Goal: Find contact information: Find contact information

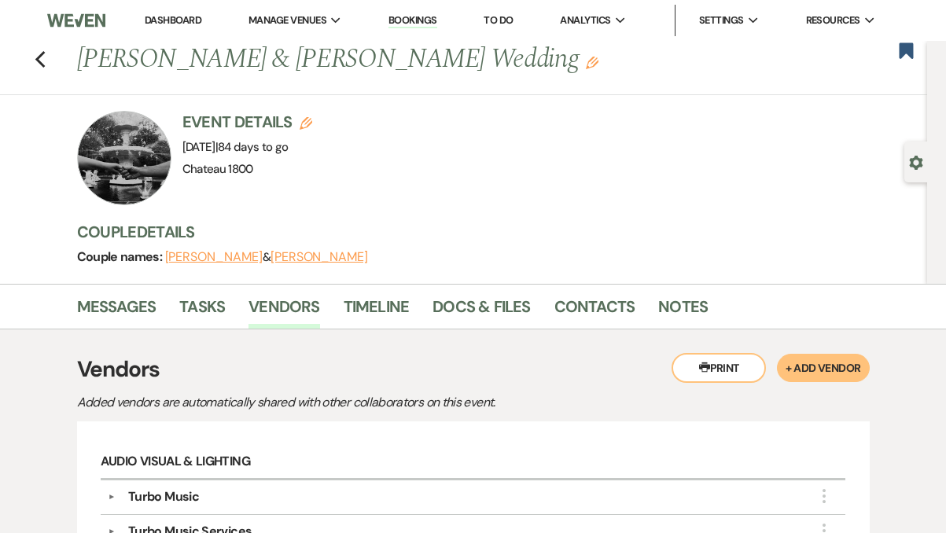
click at [33, 49] on div "Previous [PERSON_NAME] & [PERSON_NAME] Wedding Edit Bookmark" at bounding box center [459, 68] width 935 height 54
click at [46, 60] on div "Previous [PERSON_NAME] & [PERSON_NAME] Wedding Edit Bookmark" at bounding box center [459, 68] width 935 height 54
click at [46, 54] on div "Previous [PERSON_NAME] & [PERSON_NAME] Wedding Edit Bookmark" at bounding box center [459, 68] width 935 height 54
click at [39, 55] on use "button" at bounding box center [40, 59] width 10 height 17
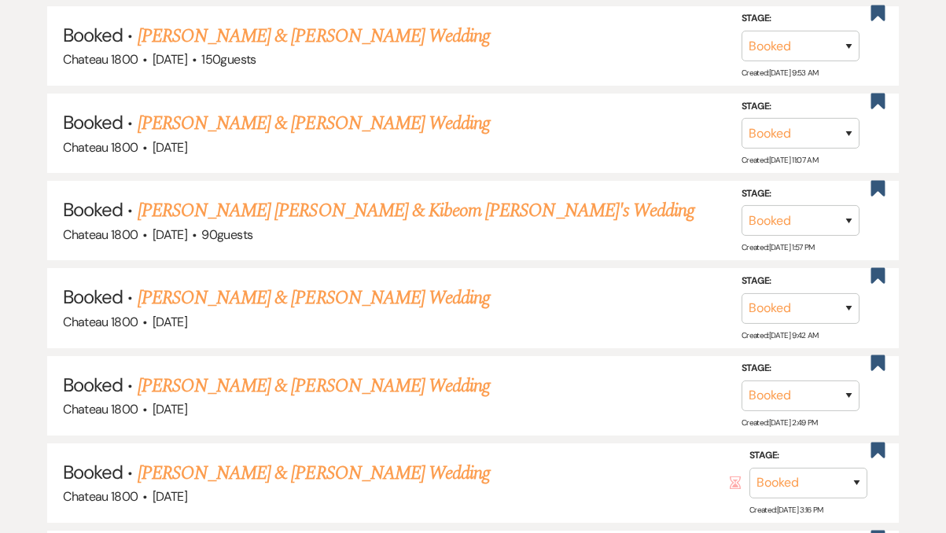
scroll to position [1690, 0]
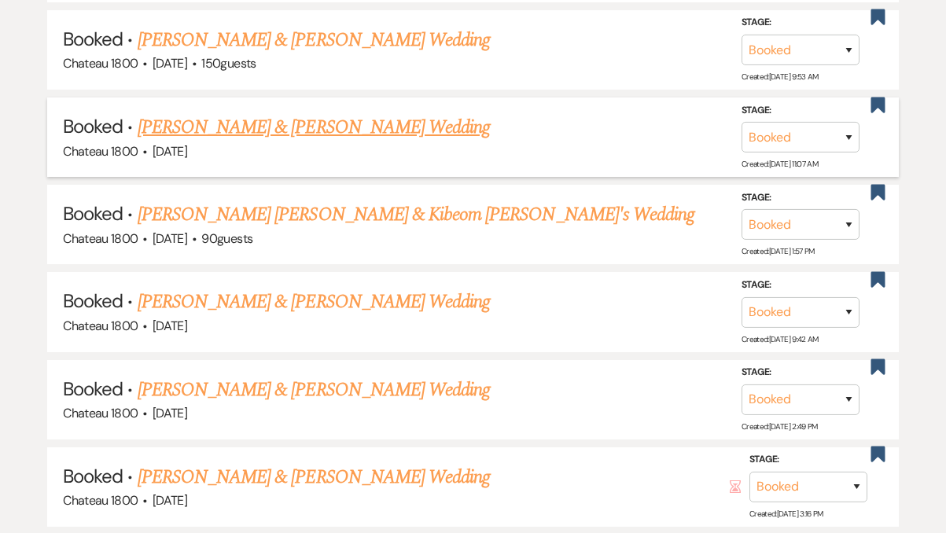
click at [305, 121] on link "[PERSON_NAME] & [PERSON_NAME] Wedding" at bounding box center [314, 127] width 352 height 28
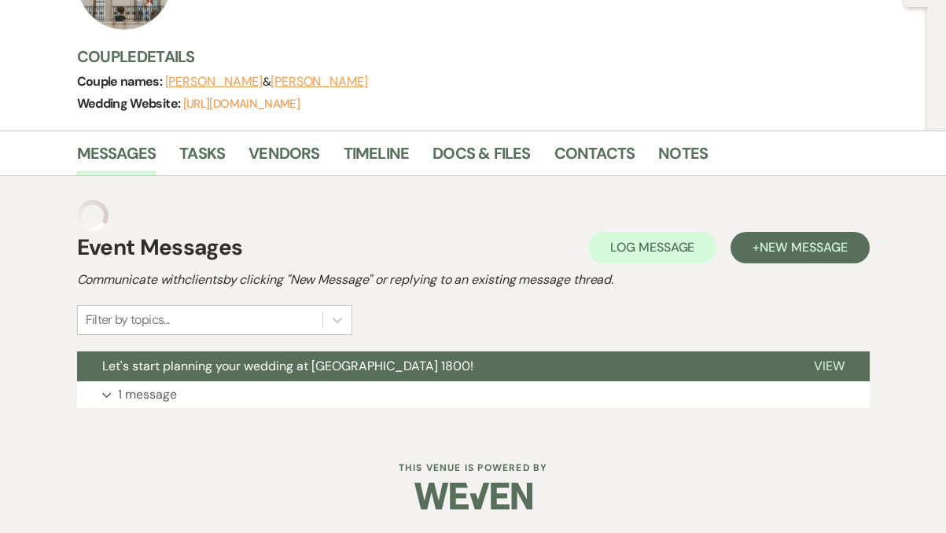
scroll to position [143, 0]
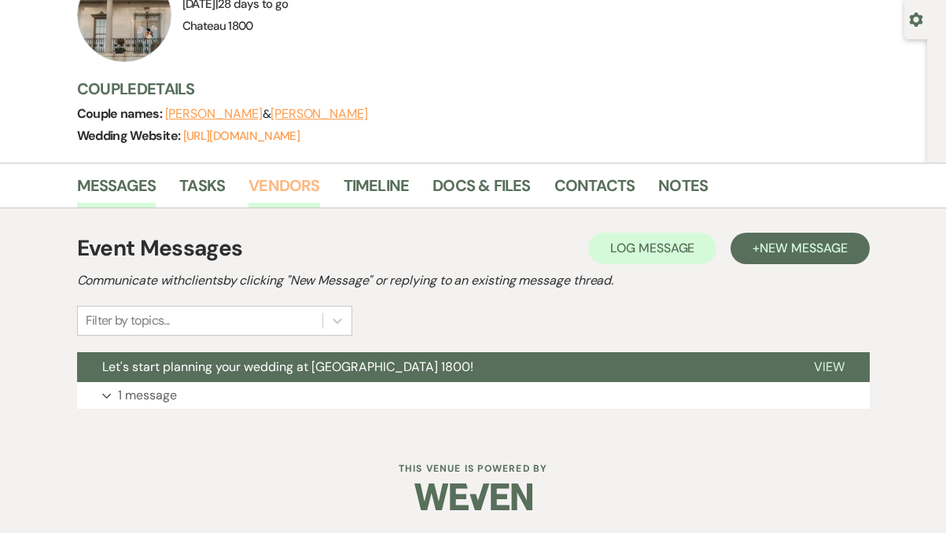
click at [296, 185] on link "Vendors" at bounding box center [283, 190] width 71 height 35
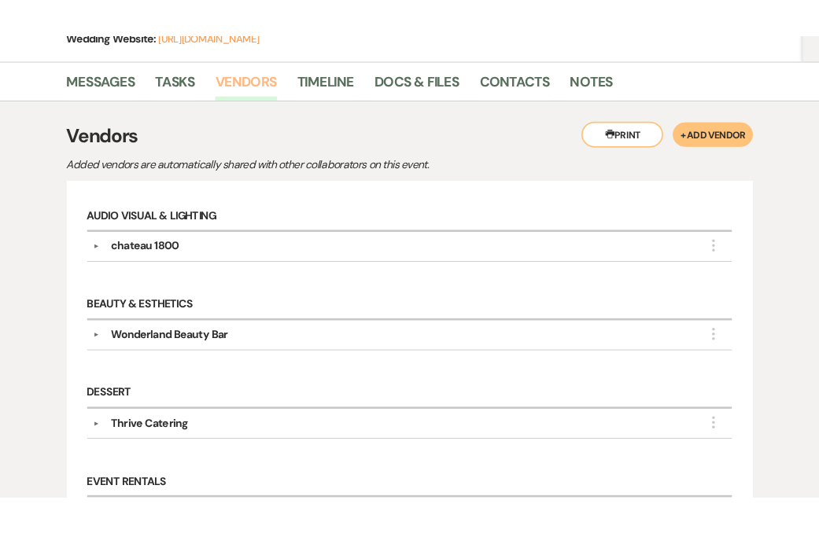
scroll to position [295, 0]
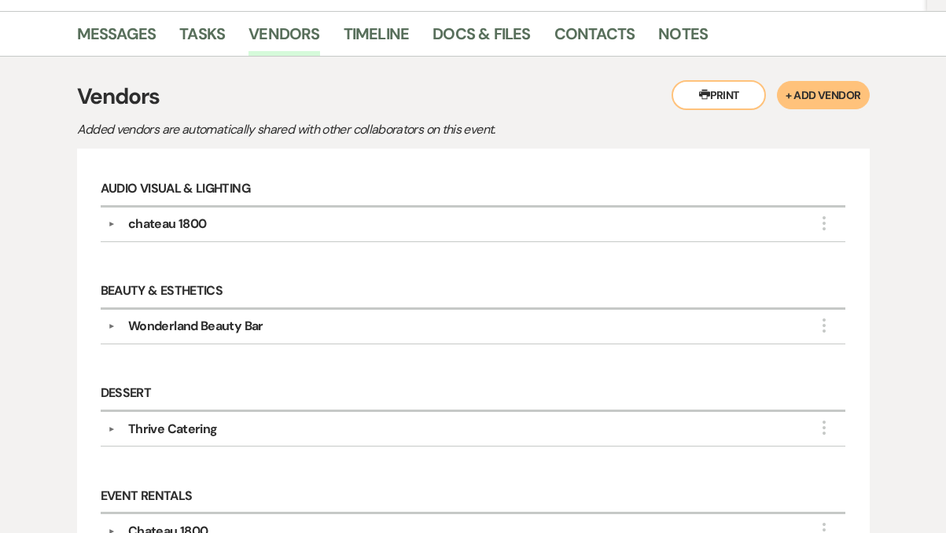
click at [195, 324] on div "Wonderland Beauty Bar" at bounding box center [195, 326] width 135 height 19
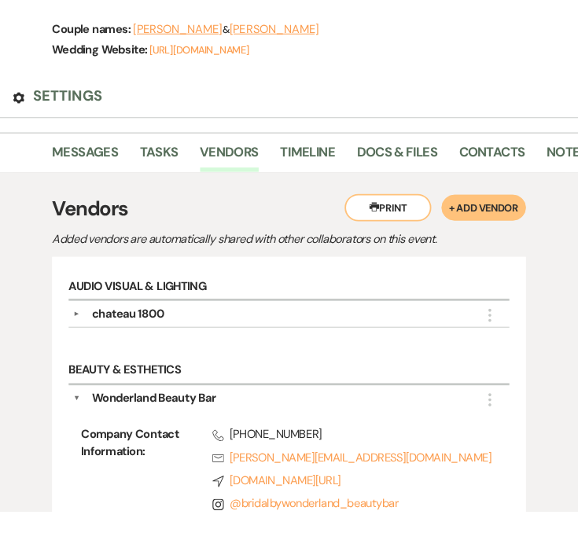
scroll to position [352, 0]
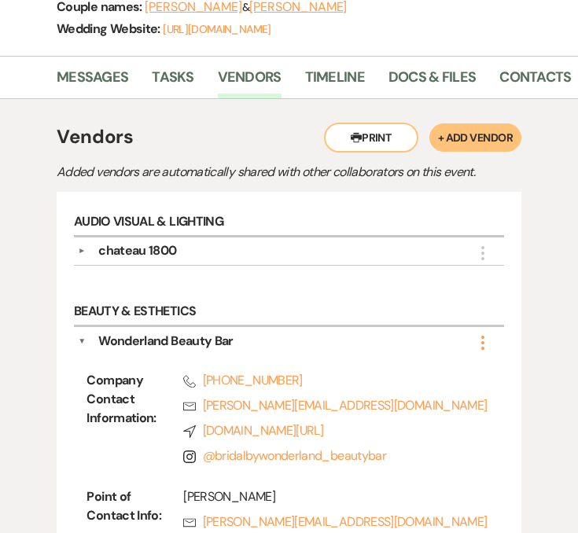
click at [485, 333] on icon "More" at bounding box center [482, 342] width 19 height 19
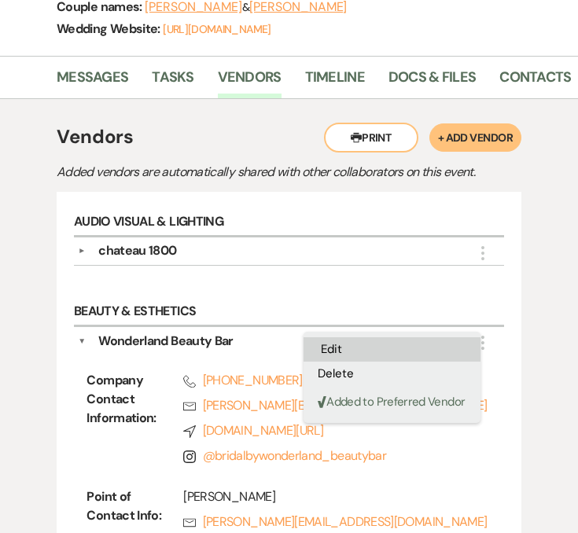
click at [352, 337] on button "Edit" at bounding box center [392, 349] width 177 height 24
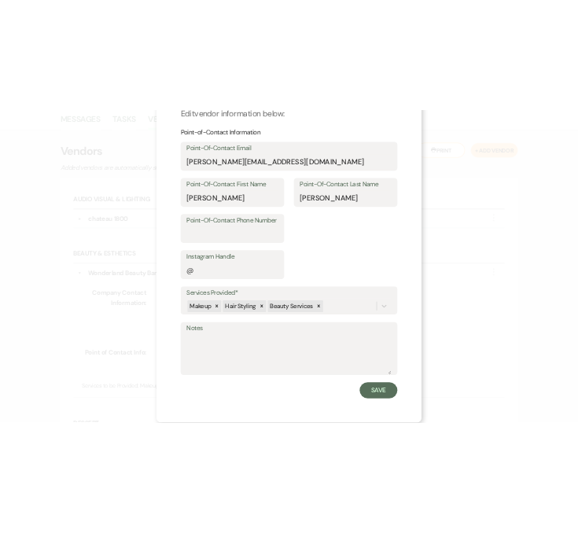
scroll to position [0, 0]
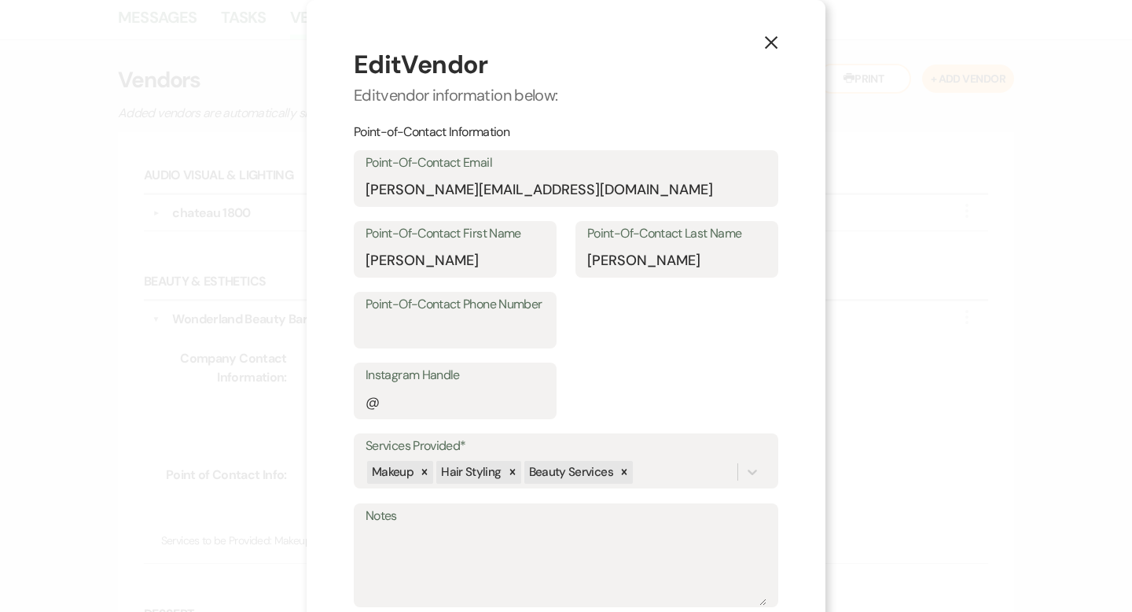
click at [770, 44] on use "button" at bounding box center [771, 42] width 13 height 13
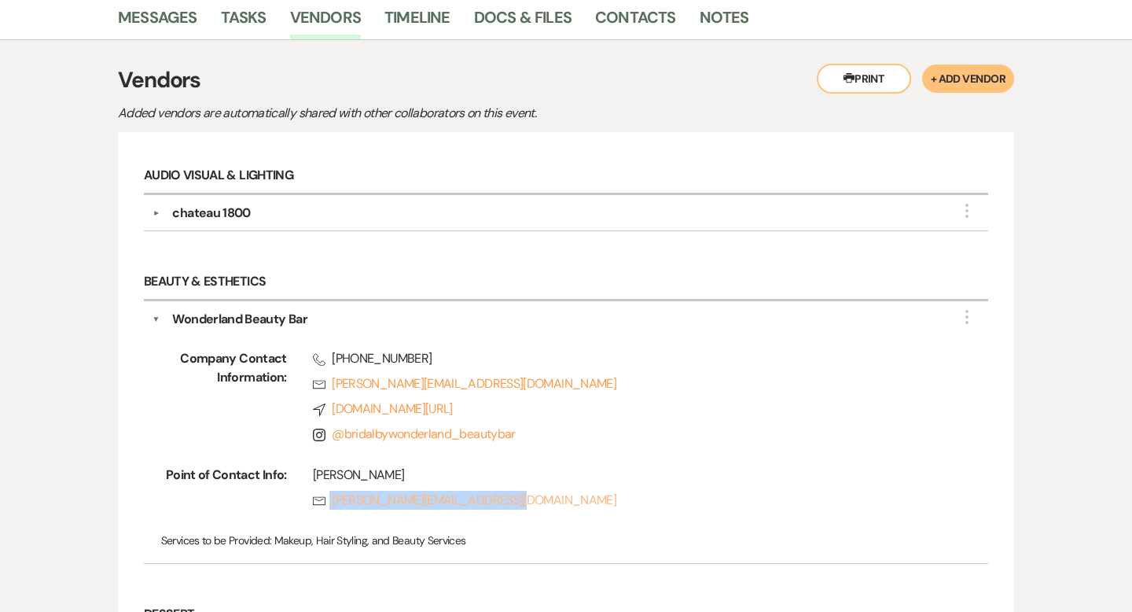
copy link "[PERSON_NAME][EMAIL_ADDRESS][DOMAIN_NAME]"
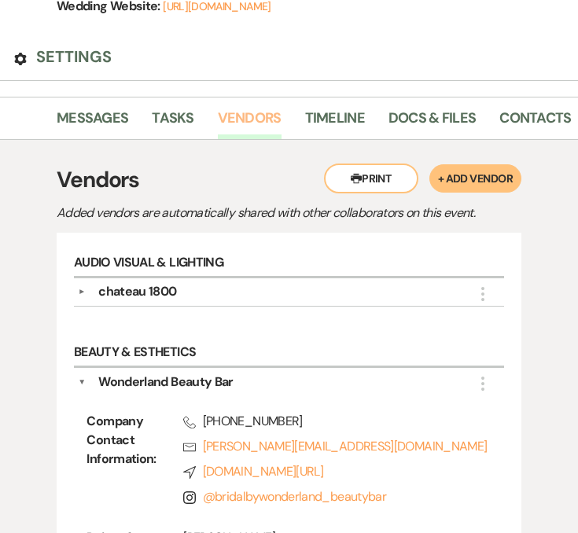
scroll to position [375, 0]
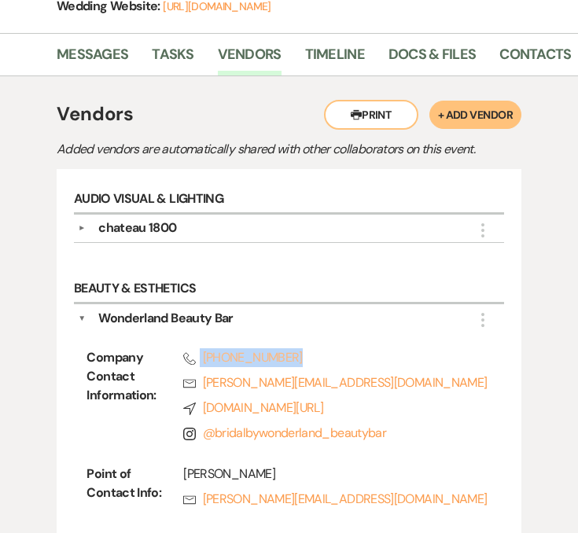
copy link "[PHONE_NUMBER]"
click at [226, 328] on div "Company Contact Information: Phone [PHONE_NUMBER] Rsvp [PERSON_NAME][EMAIL_ADDR…" at bounding box center [288, 442] width 421 height 228
click at [214, 309] on div "Wonderland Beauty Bar" at bounding box center [165, 318] width 135 height 19
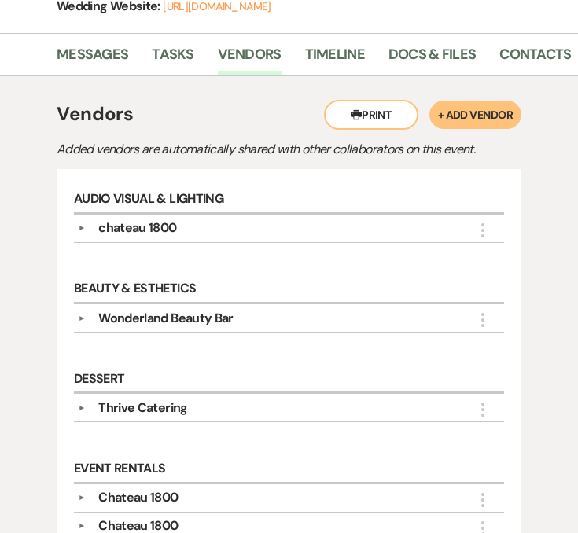
scroll to position [403, 0]
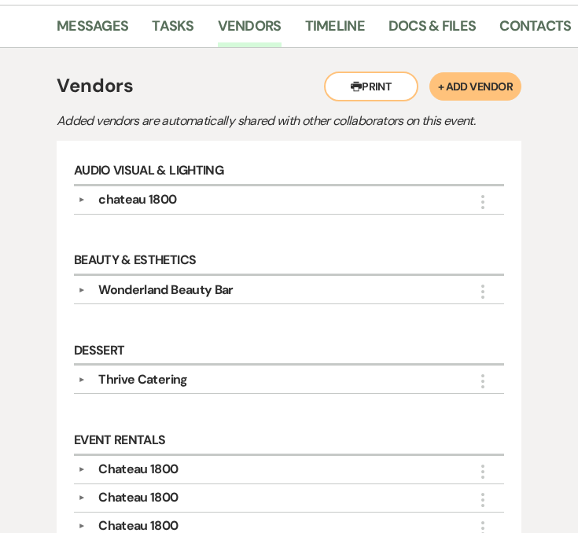
click at [179, 370] on div "Thrive Catering" at bounding box center [142, 379] width 89 height 19
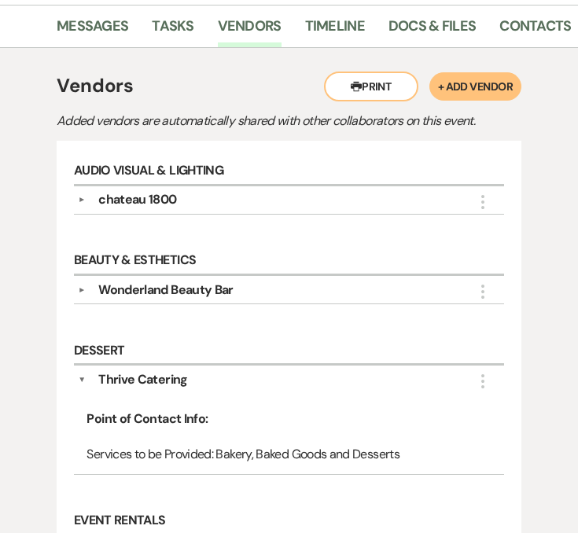
click at [158, 370] on div "Thrive Catering" at bounding box center [142, 379] width 89 height 19
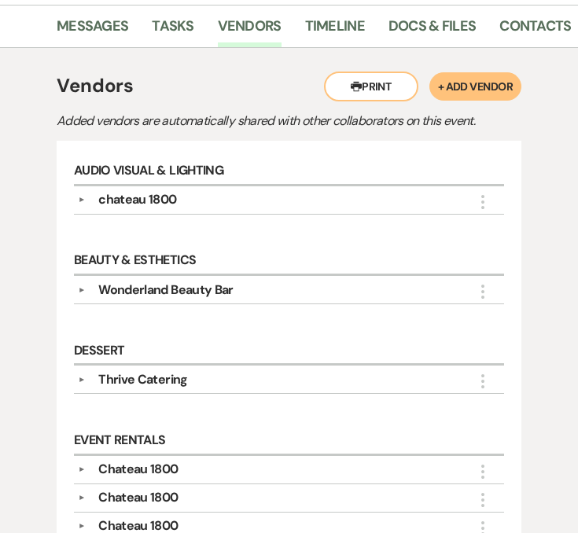
click at [269, 366] on div "▼ Thrive Catering More Point of Contact Info: Services to be Provided: Bakery, …" at bounding box center [289, 380] width 430 height 28
click at [265, 370] on div "Thrive Catering" at bounding box center [293, 379] width 414 height 19
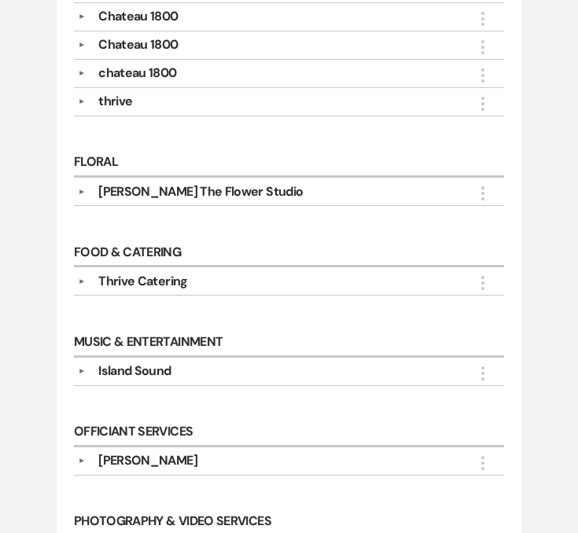
scroll to position [968, 0]
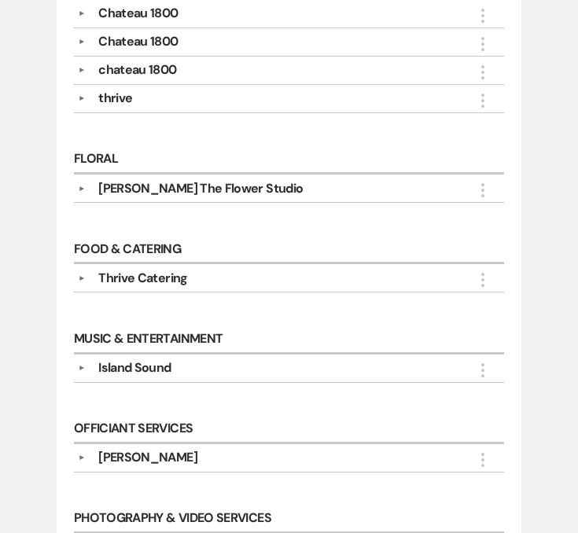
click at [147, 359] on div "Island Sound" at bounding box center [134, 368] width 72 height 19
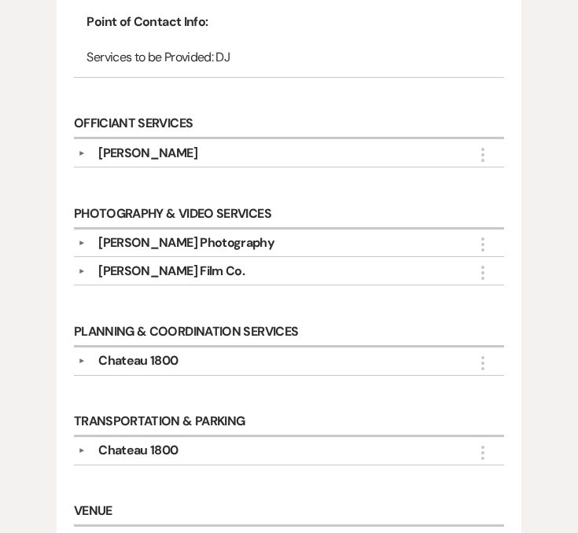
scroll to position [1422, 0]
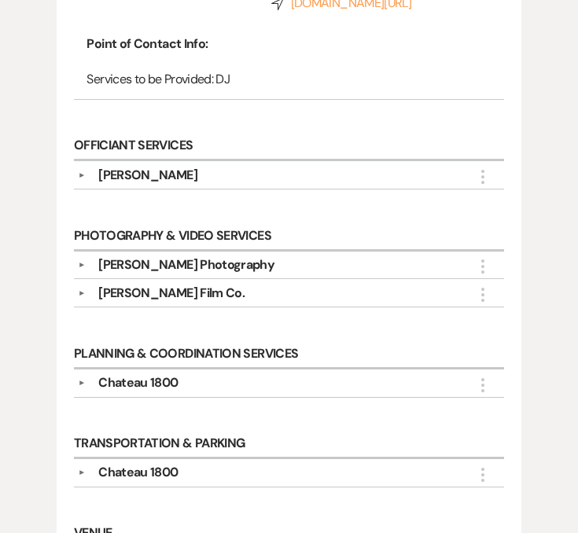
click at [156, 284] on div "[PERSON_NAME] Film Co." at bounding box center [171, 293] width 146 height 19
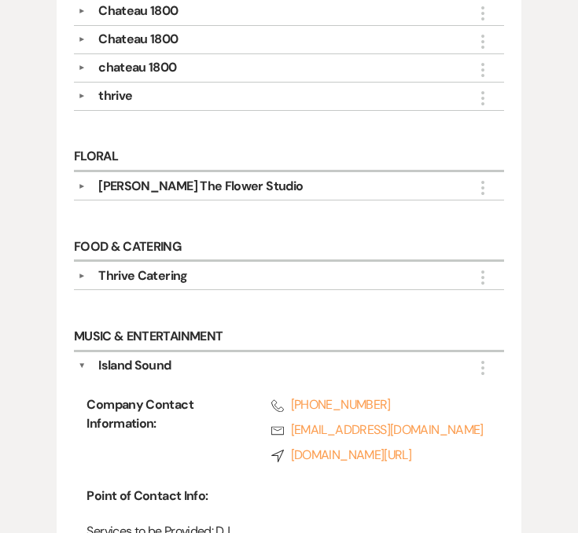
scroll to position [988, 0]
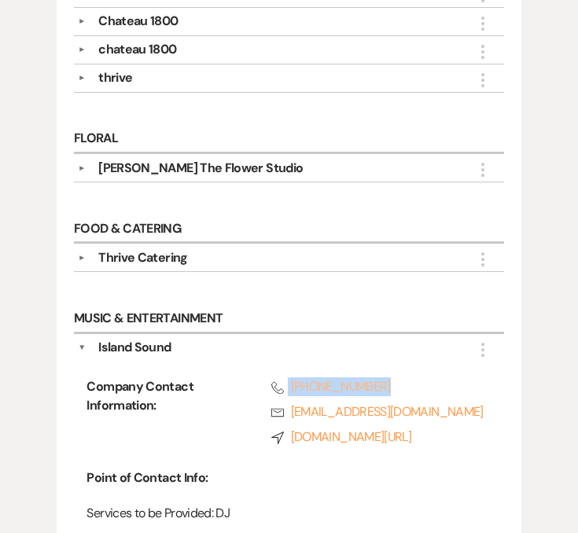
copy link "[PHONE_NUMBER]"
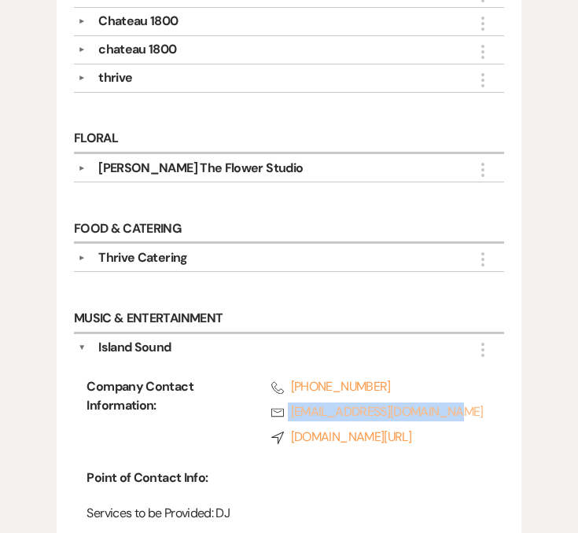
copy link "[EMAIL_ADDRESS][DOMAIN_NAME]"
click at [175, 338] on div "Island Sound" at bounding box center [293, 347] width 414 height 19
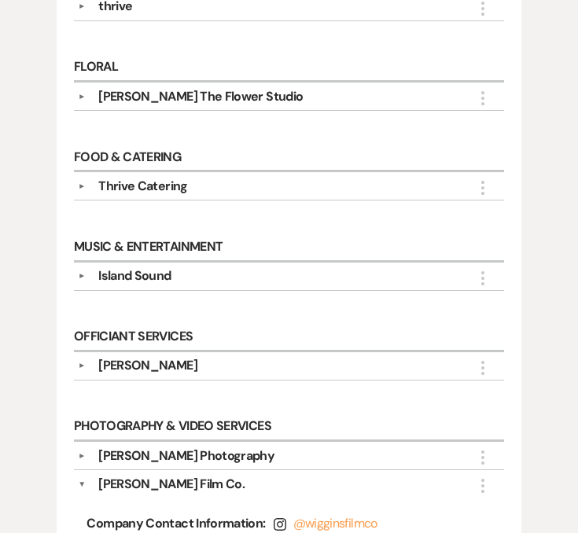
scroll to position [1044, 0]
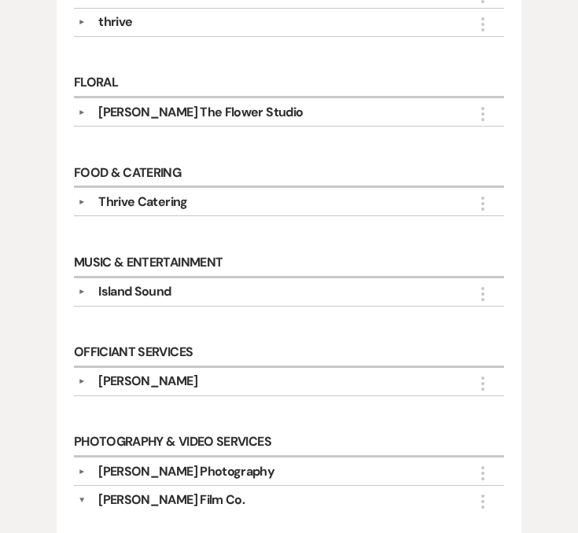
click at [230, 103] on div "[PERSON_NAME] The Flower Studio" at bounding box center [200, 112] width 204 height 19
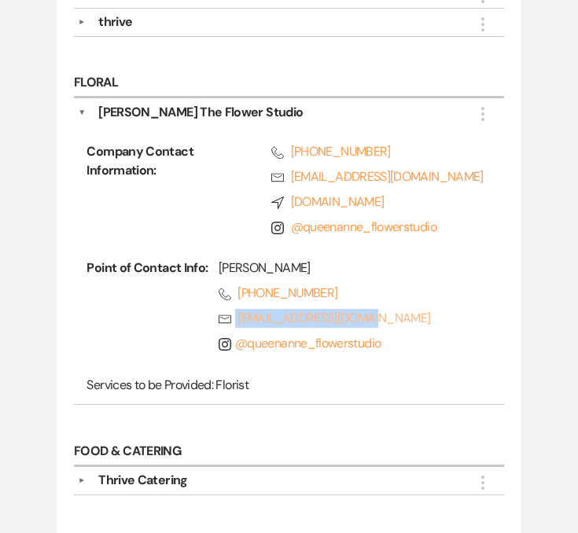
copy link "[EMAIL_ADDRESS][DOMAIN_NAME]"
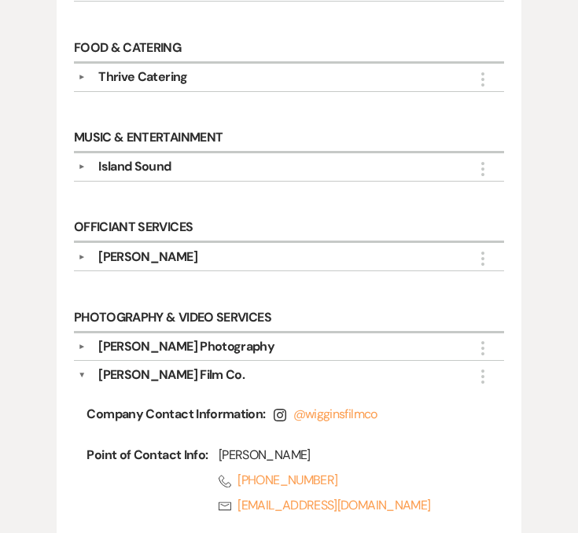
scroll to position [1459, 0]
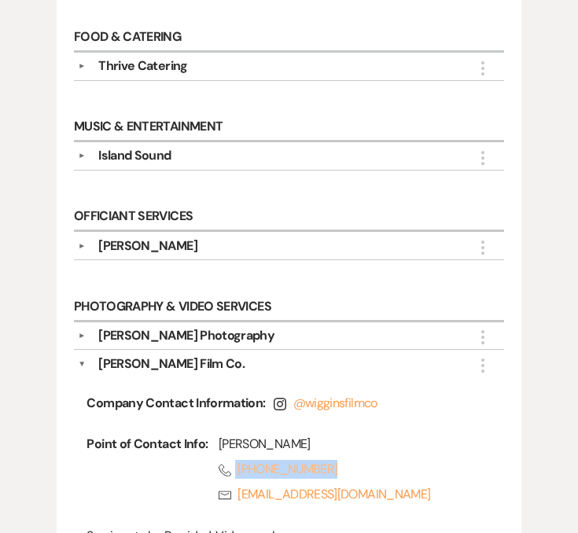
copy link "[PHONE_NUMBER]"
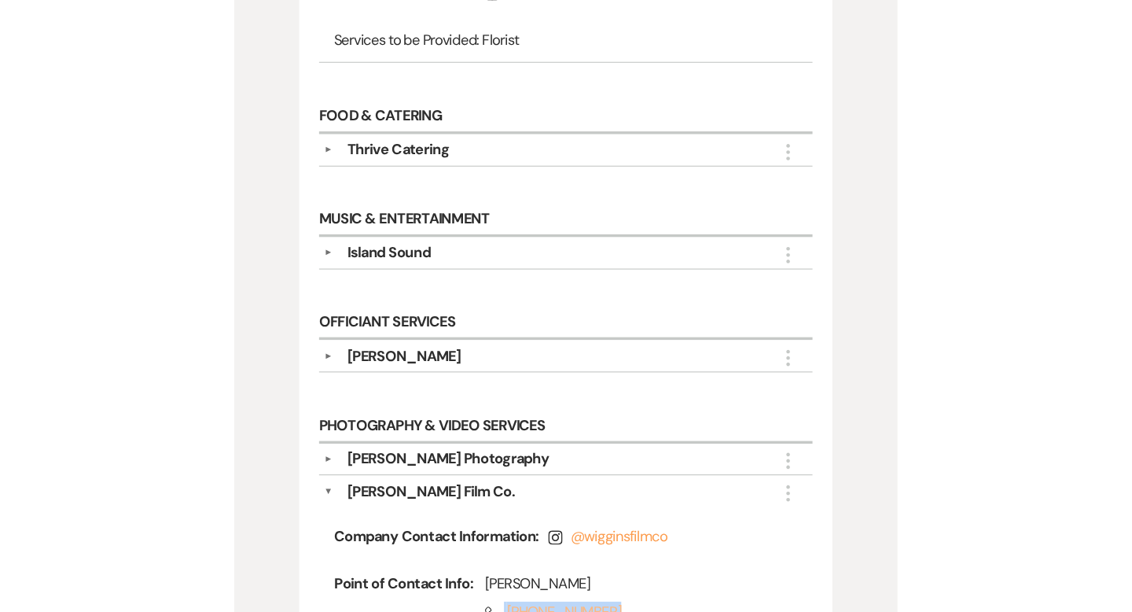
scroll to position [1393, 0]
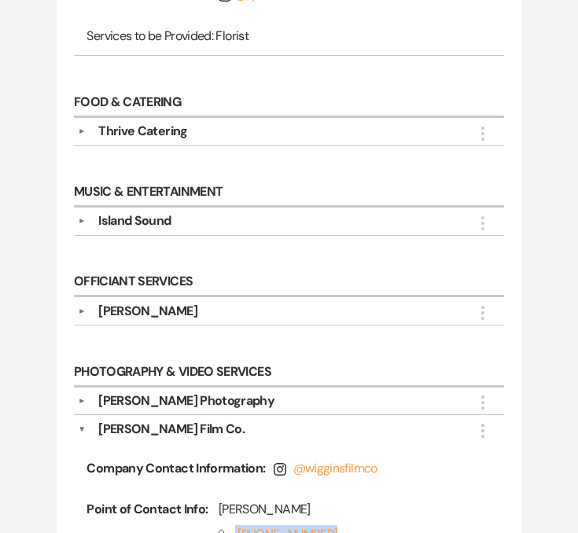
click at [139, 302] on div "[PERSON_NAME]" at bounding box center [147, 311] width 99 height 19
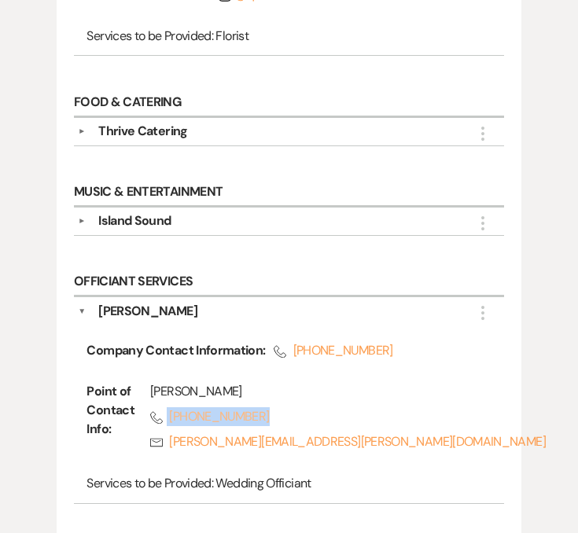
copy link "[PHONE_NUMBER]"
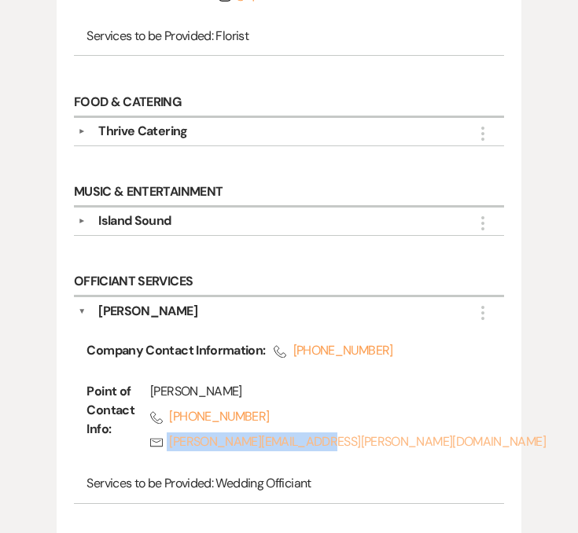
copy link "[PERSON_NAME][EMAIL_ADDRESS][PERSON_NAME][DOMAIN_NAME]"
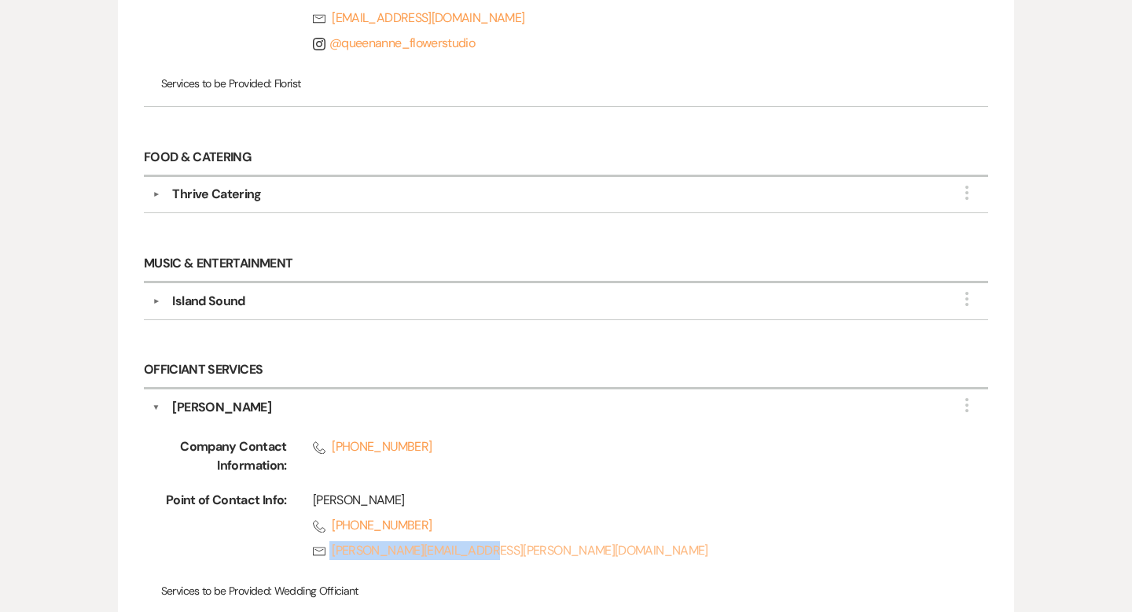
scroll to position [1355, 0]
